Goal: Entertainment & Leisure: Consume media (video, audio)

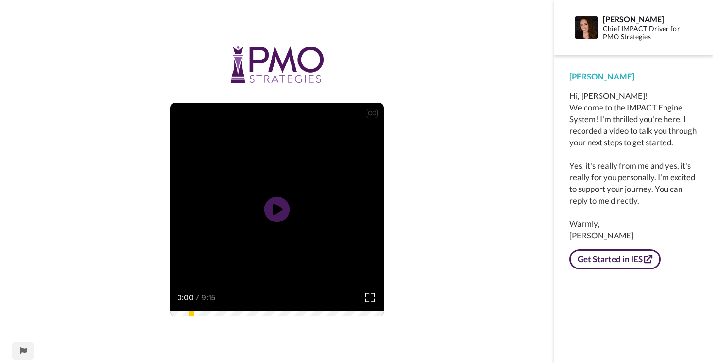
click at [286, 215] on icon at bounding box center [277, 210] width 26 height 26
